Goal: Information Seeking & Learning: Find specific page/section

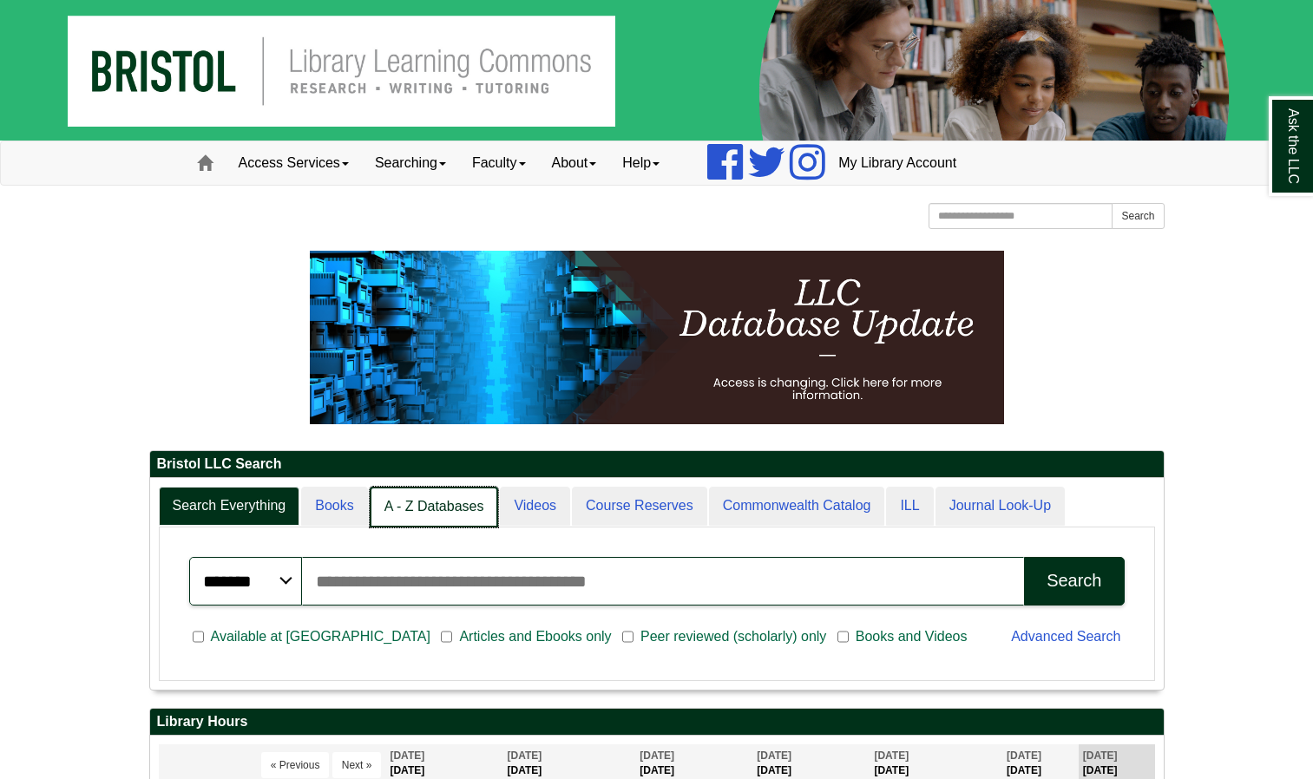
scroll to position [9, 9]
click at [405, 503] on link "A - Z Databases" at bounding box center [434, 507] width 129 height 41
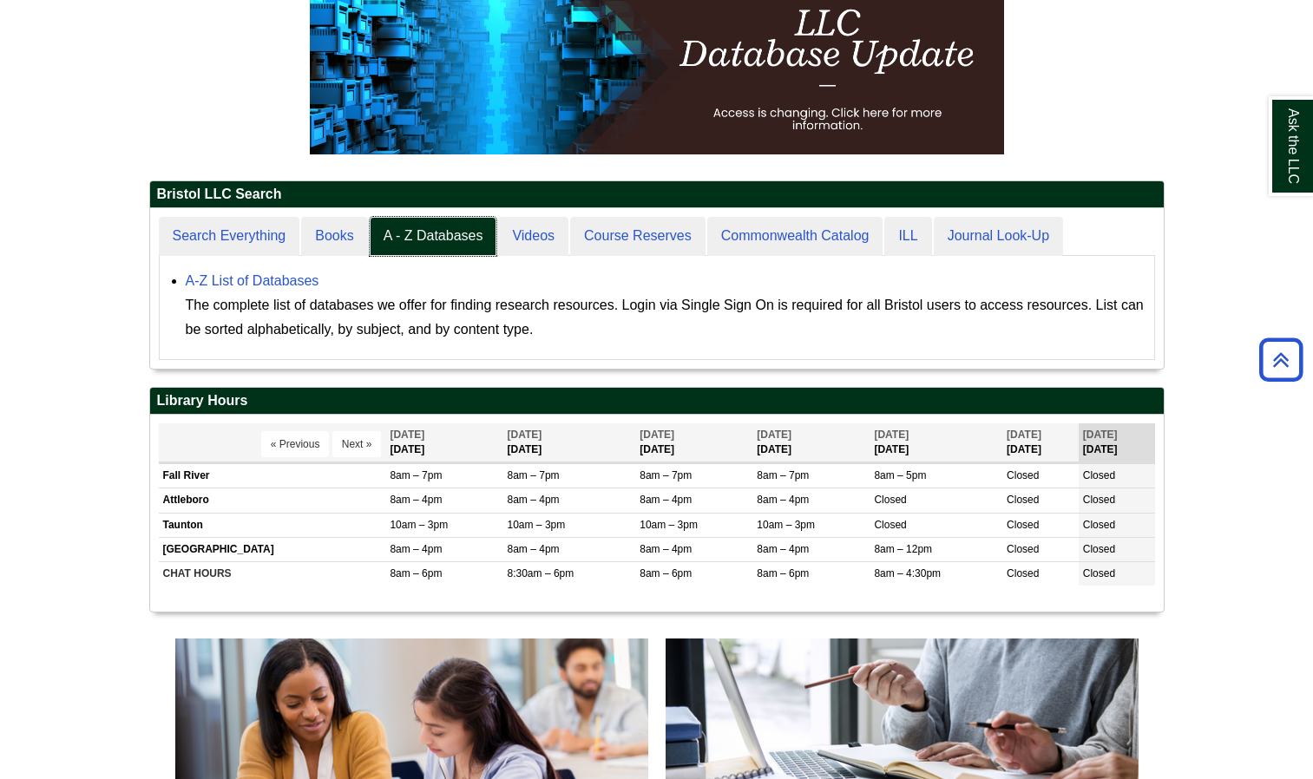
scroll to position [267, 0]
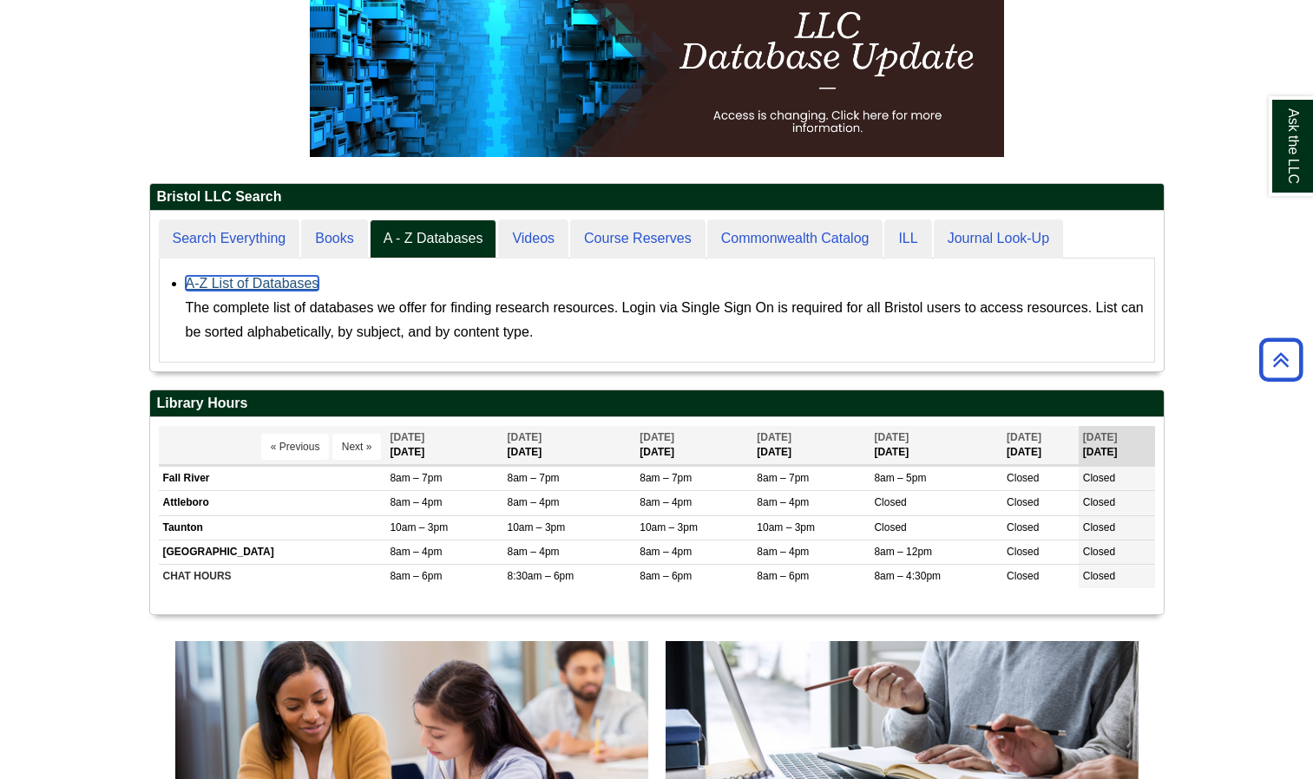
click at [254, 287] on link "A-Z List of Databases" at bounding box center [253, 283] width 134 height 15
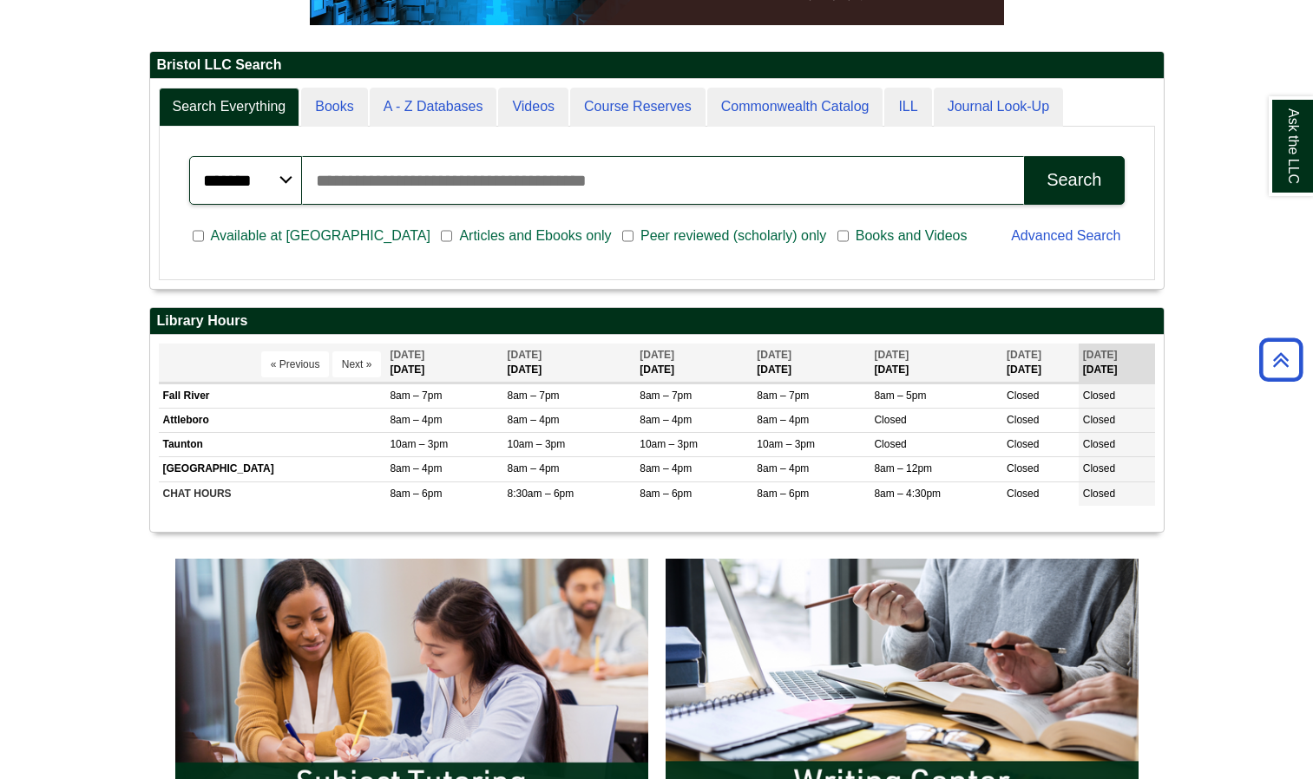
scroll to position [386, 0]
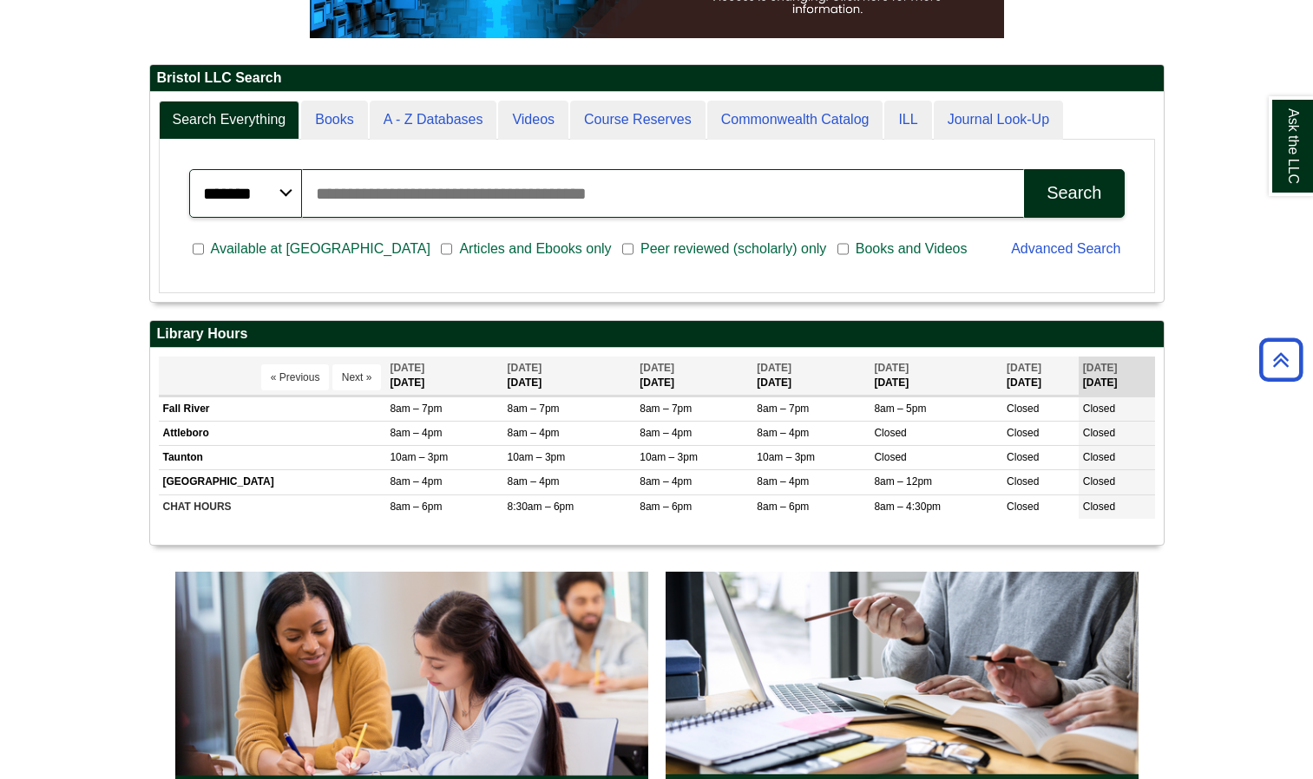
click at [474, 194] on input "Search articles, books, journals & more" at bounding box center [663, 193] width 723 height 49
type input "**********"
click at [1071, 192] on div "Search" at bounding box center [1074, 193] width 55 height 20
